Goal: Transaction & Acquisition: Download file/media

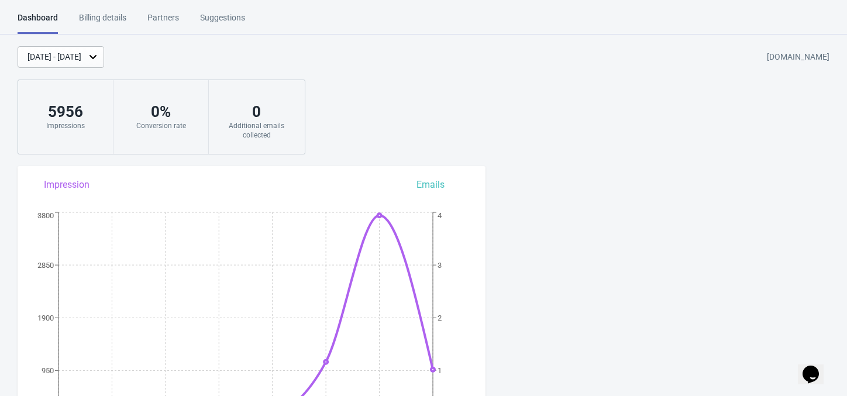
click at [170, 20] on div "Partners" at bounding box center [163, 22] width 32 height 20
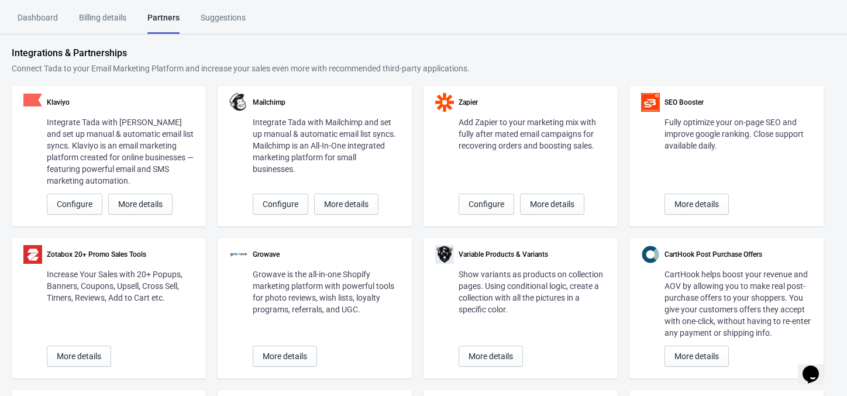
click at [107, 20] on div "Billing details" at bounding box center [102, 22] width 47 height 20
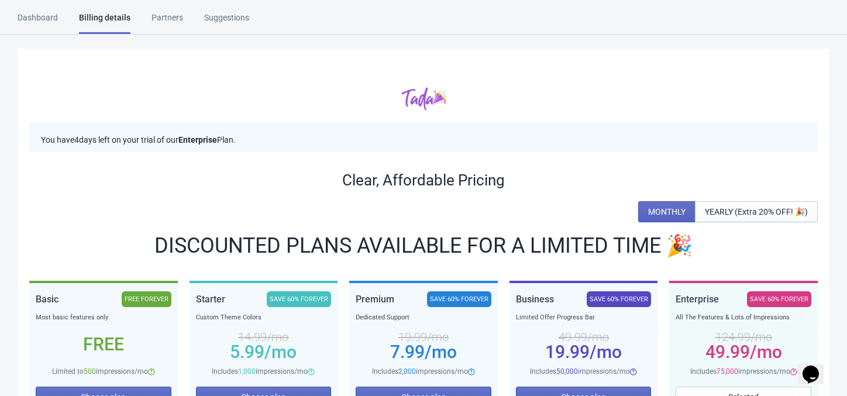
click at [236, 23] on div "Suggestions" at bounding box center [226, 22] width 45 height 20
click at [45, 19] on div "Dashboard" at bounding box center [38, 22] width 40 height 20
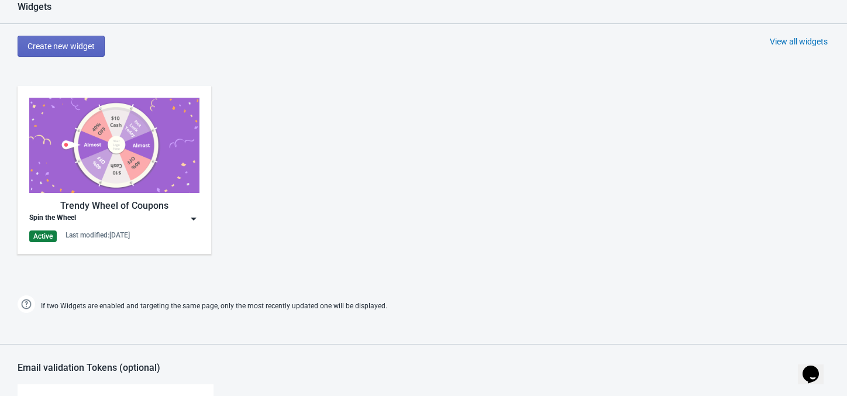
scroll to position [804, 0]
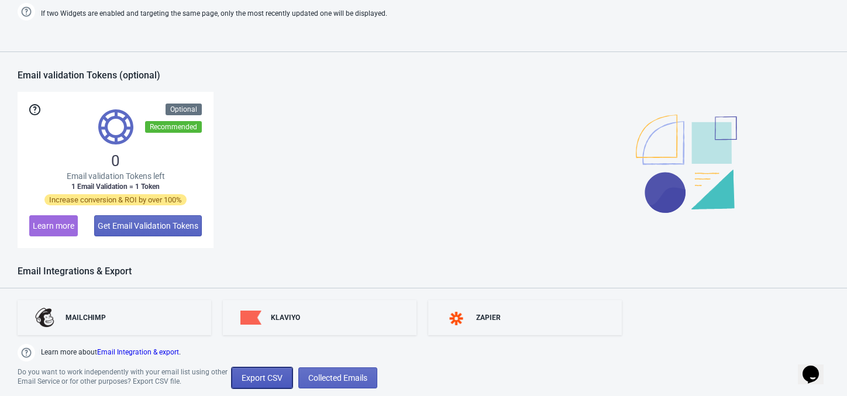
click at [273, 381] on span "Export CSV" at bounding box center [262, 377] width 41 height 9
select select "2025"
select select "10"
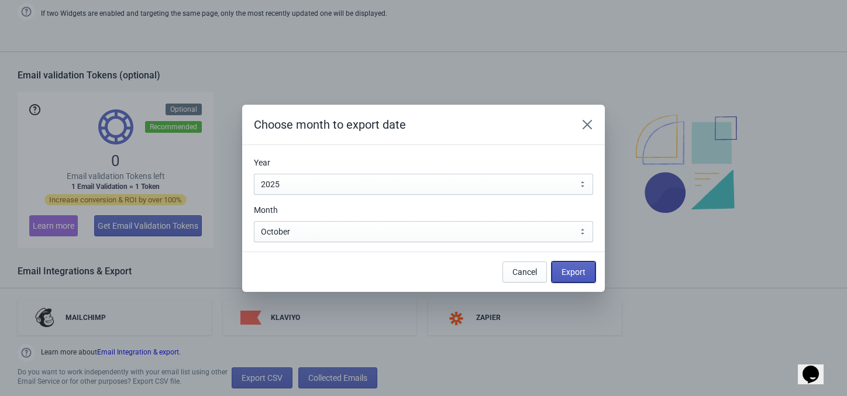
click at [567, 268] on span "Export" at bounding box center [574, 271] width 24 height 9
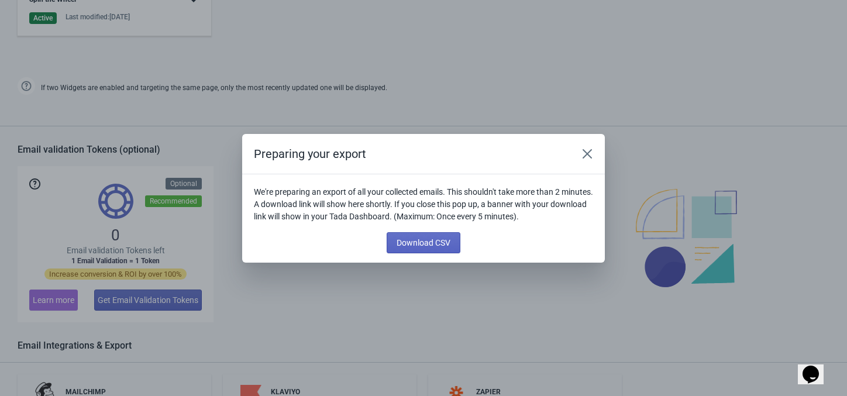
scroll to position [879, 0]
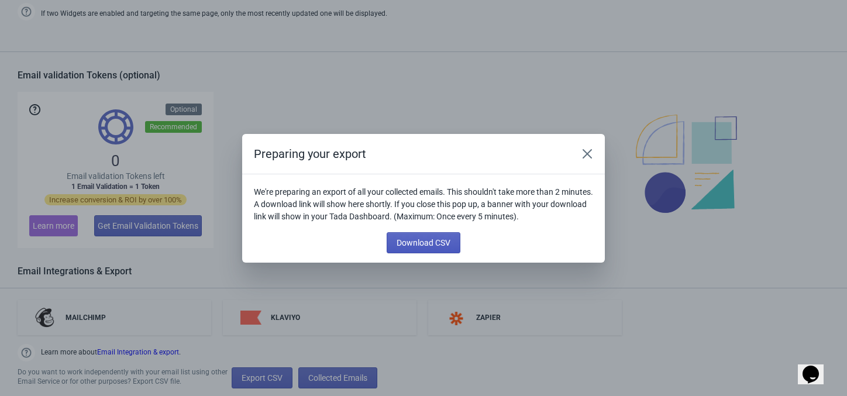
click at [431, 246] on span "Download CSV" at bounding box center [424, 242] width 54 height 9
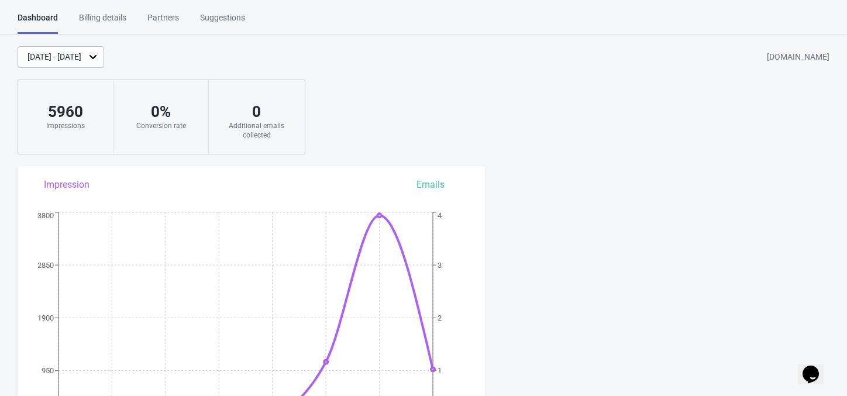
scroll to position [804, 0]
